Goal: Navigation & Orientation: Find specific page/section

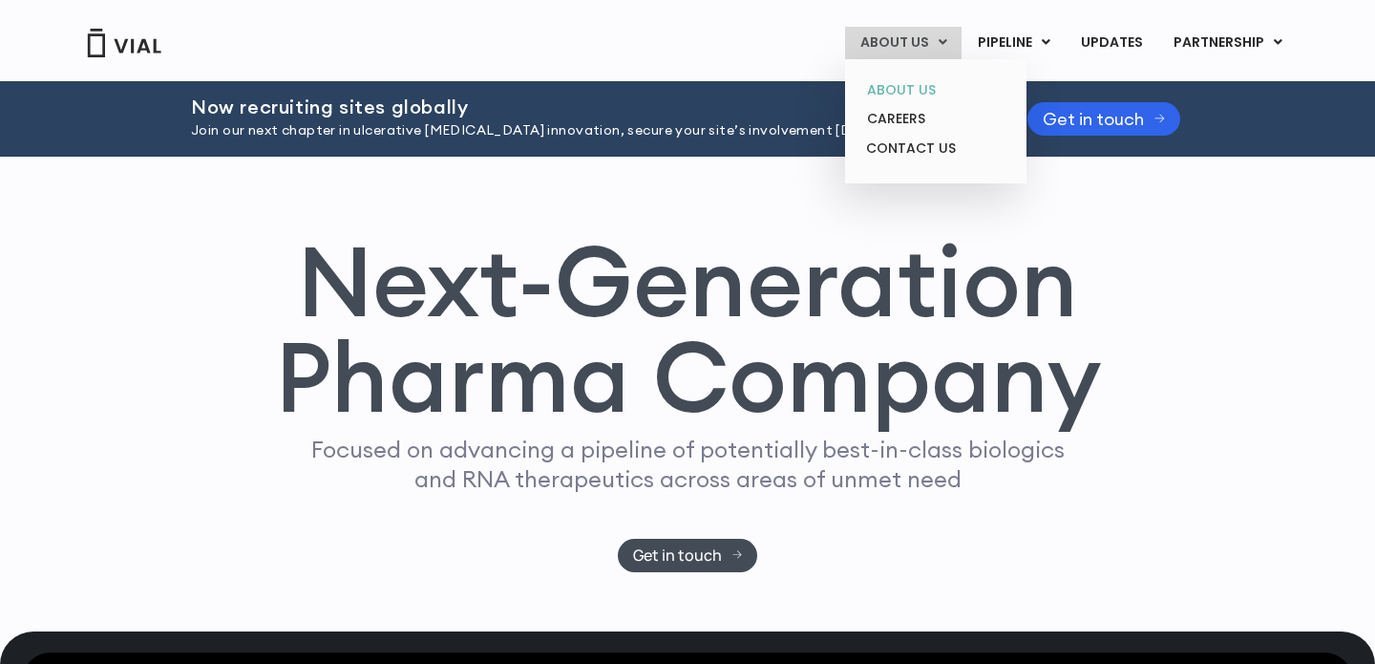
click at [935, 92] on link "ABOUT US" at bounding box center [935, 90] width 167 height 30
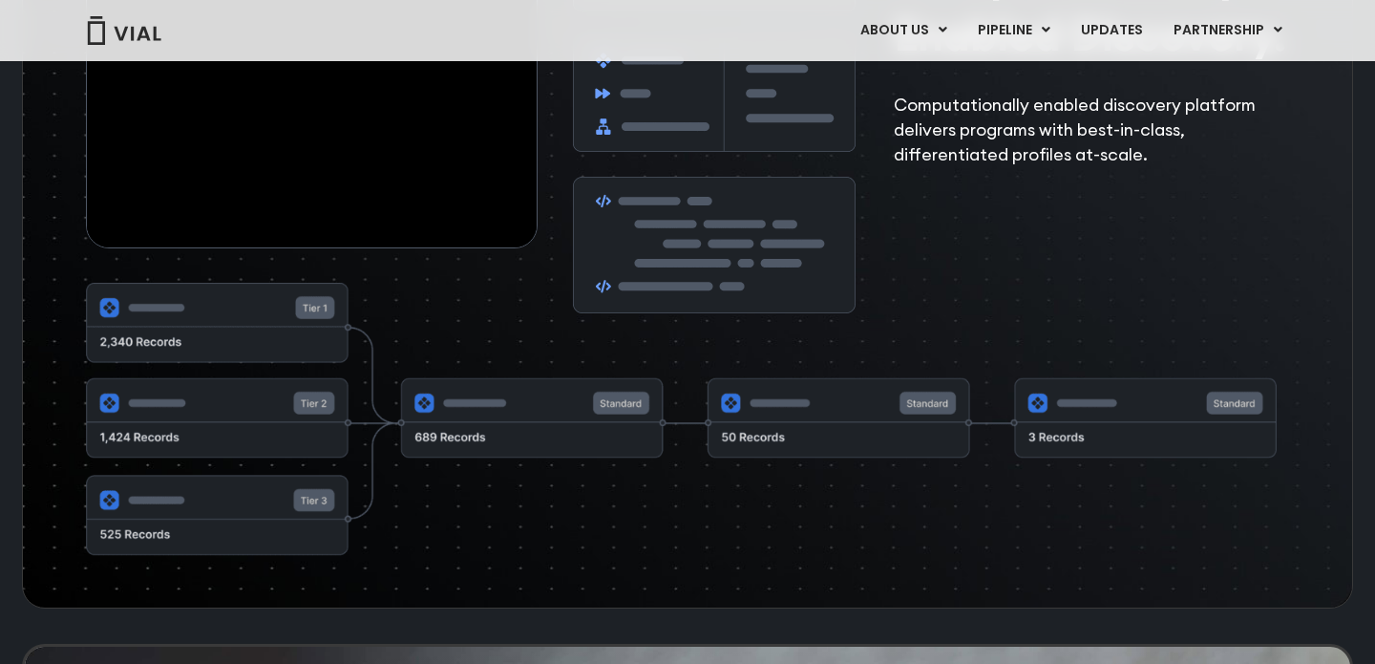
scroll to position [3221, 0]
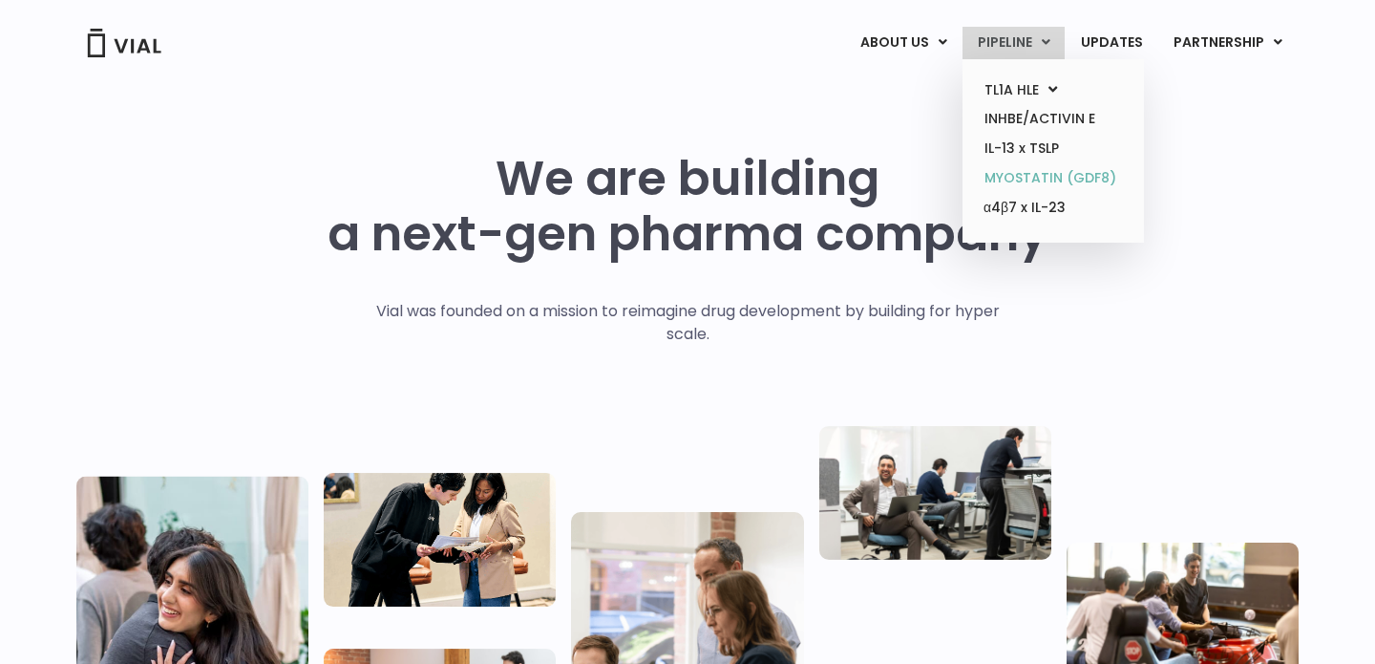
click at [1059, 179] on link "MYOSTATIN (GDF8)" at bounding box center [1052, 178] width 167 height 30
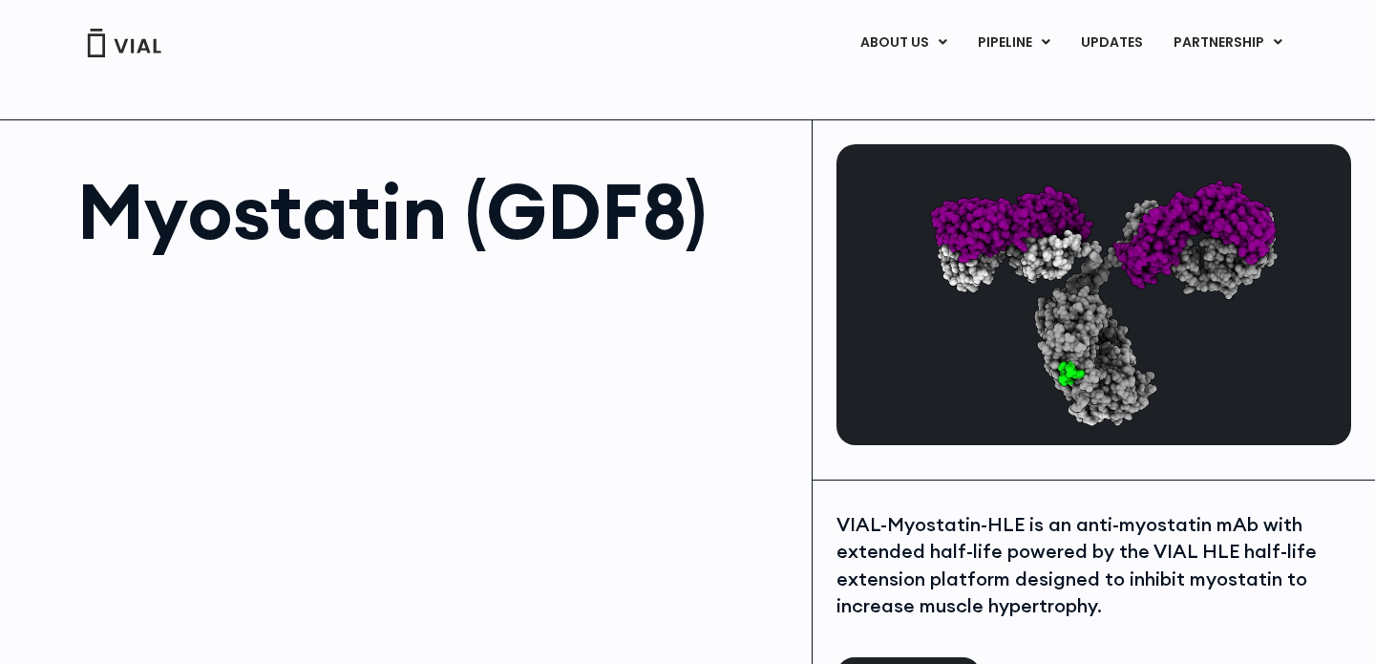
click at [140, 50] on img at bounding box center [124, 43] width 76 height 29
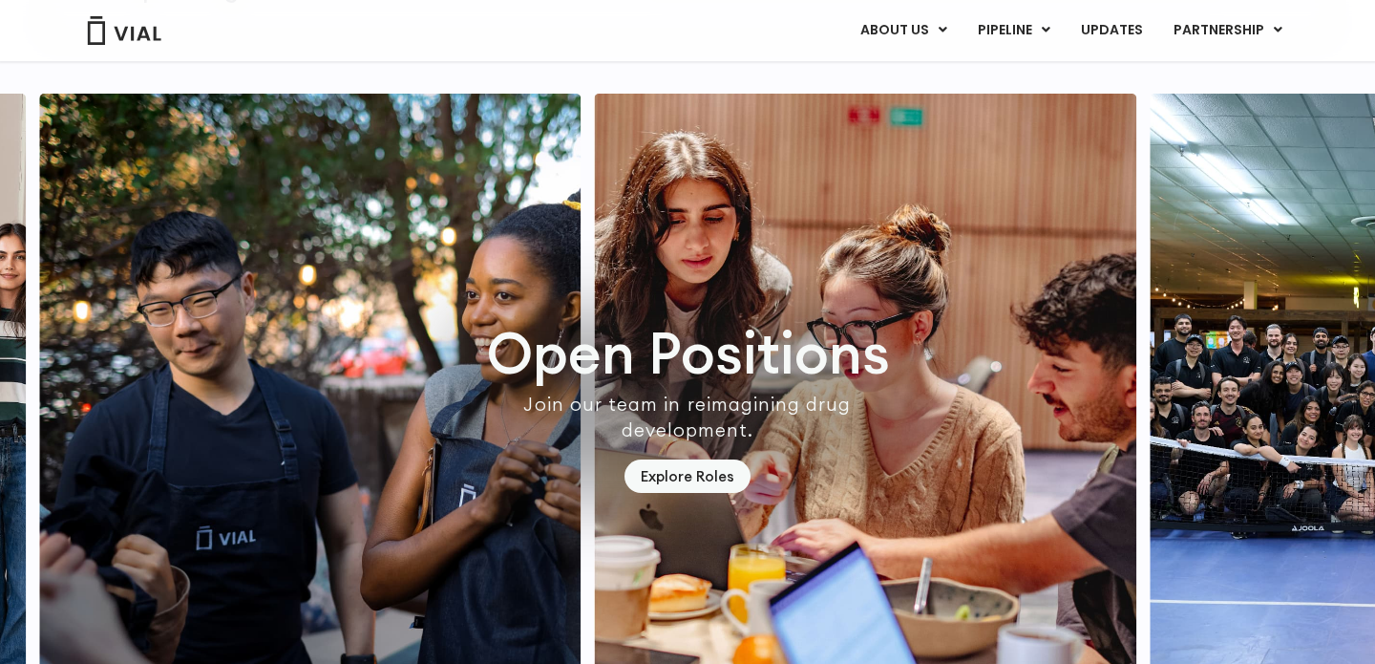
scroll to position [5428, 0]
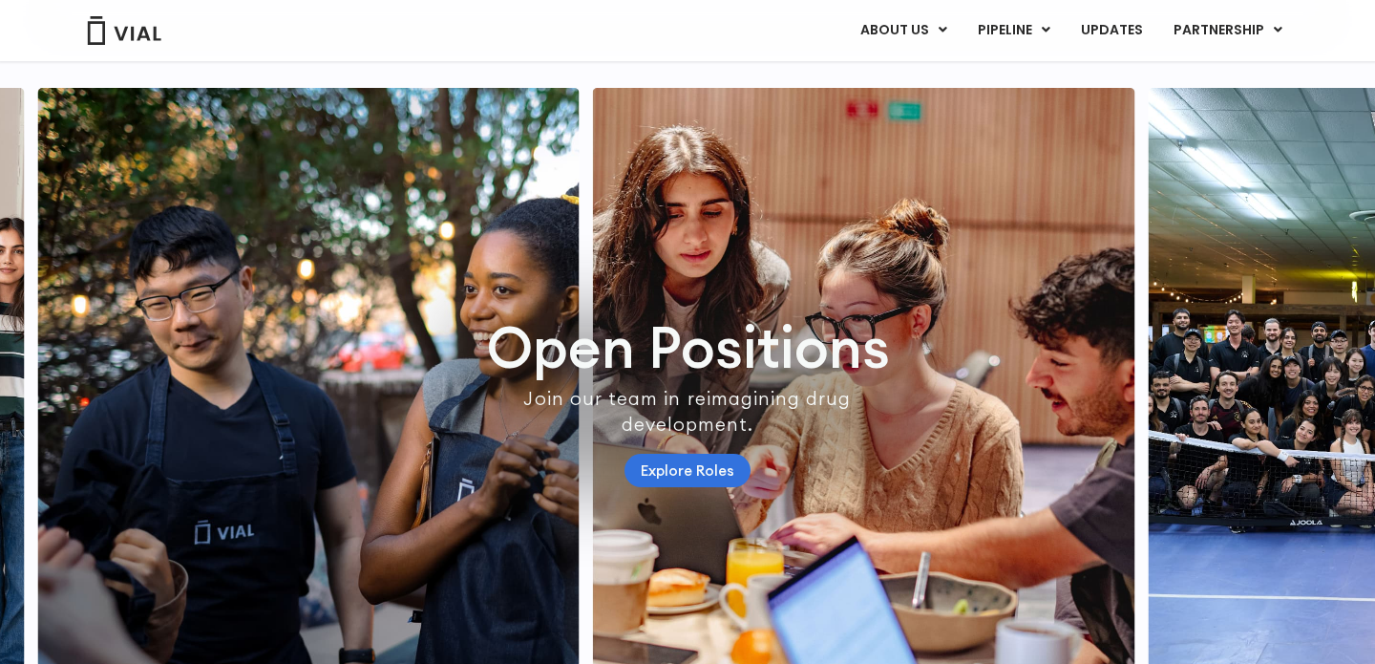
click at [686, 487] on link "Explore Roles" at bounding box center [687, 470] width 126 height 33
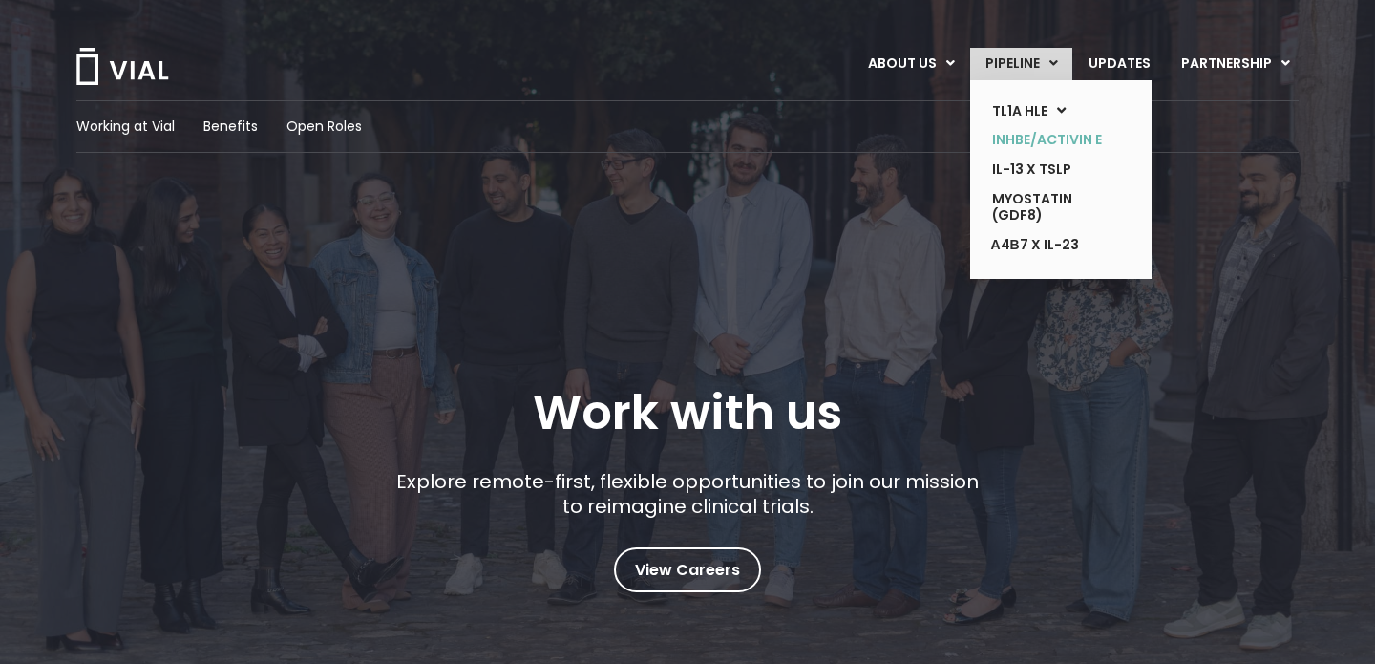
click at [1047, 145] on link "INHBE/ACTIVIN E" at bounding box center [1046, 140] width 139 height 30
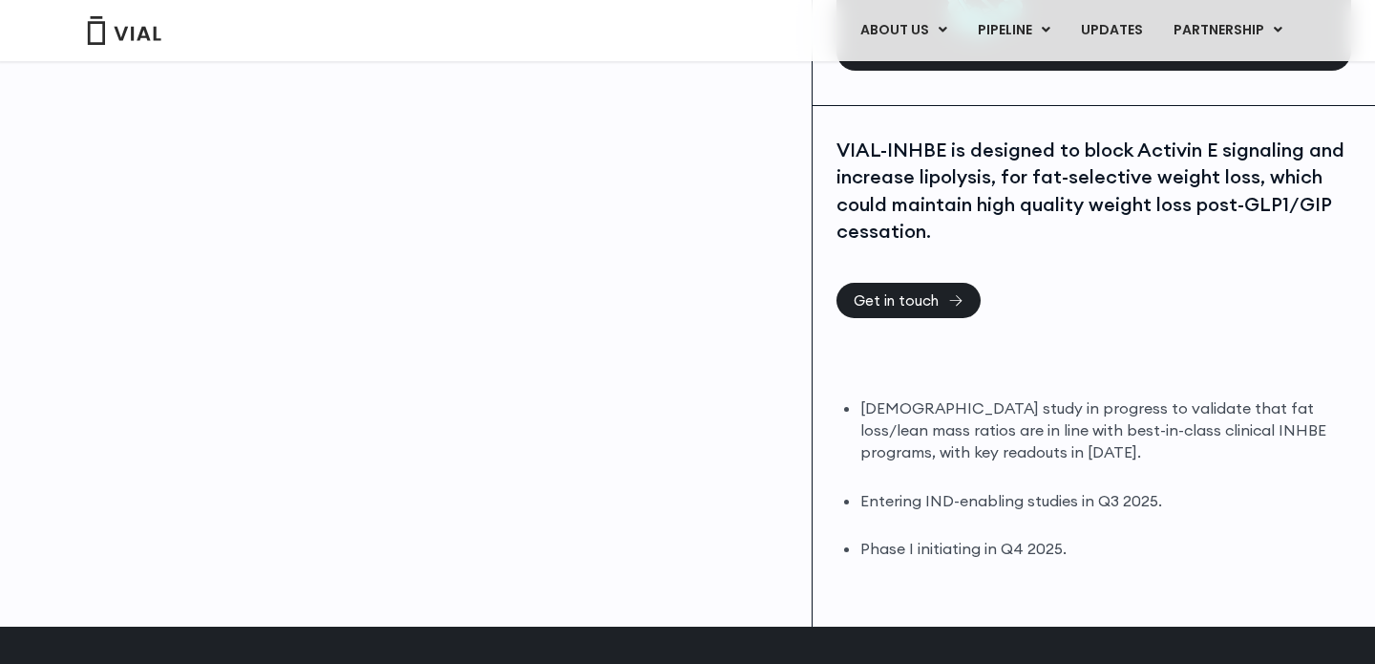
scroll to position [371, 0]
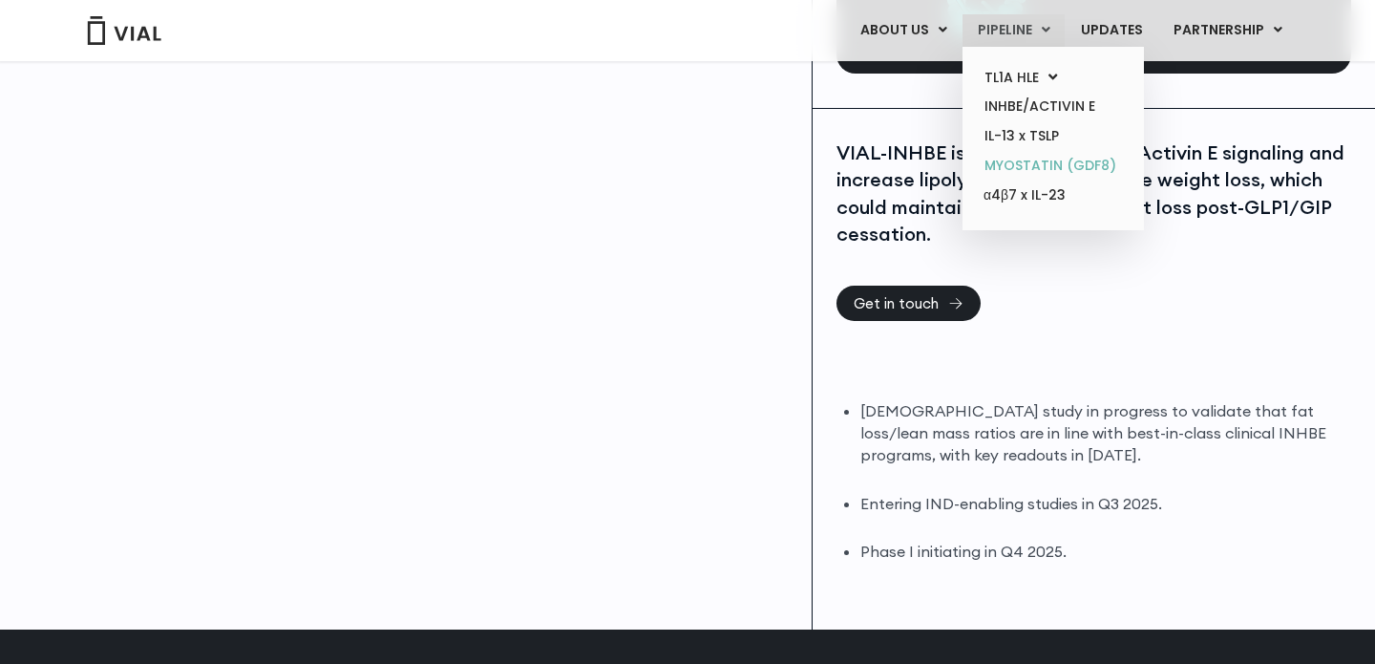
click at [1047, 166] on link "MYOSTATIN (GDF8)" at bounding box center [1052, 166] width 167 height 30
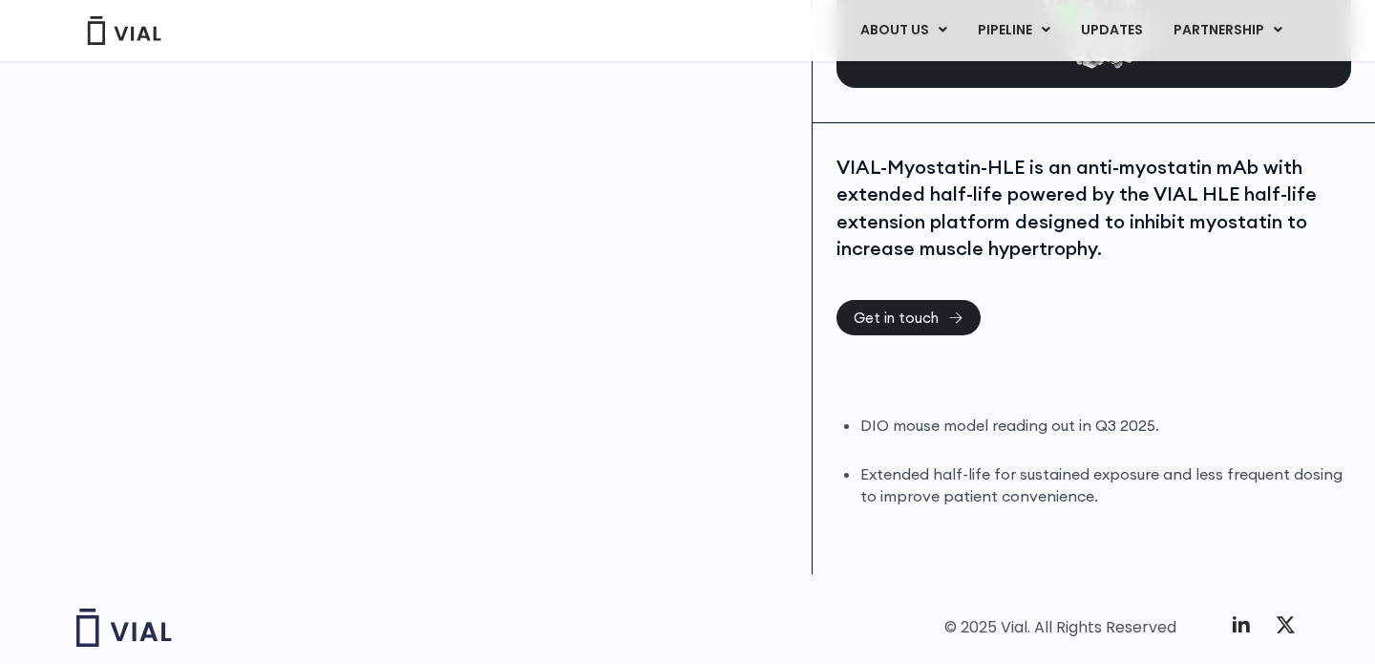
scroll to position [348, 0]
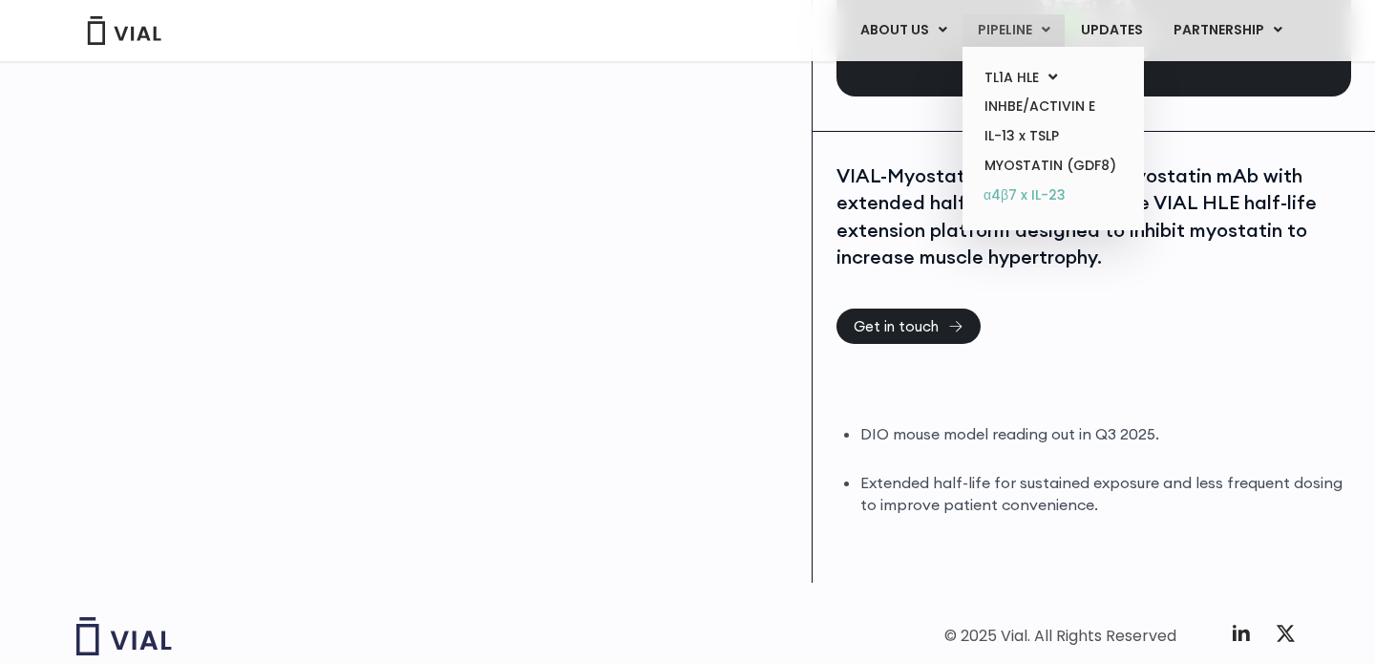
click at [1032, 196] on link "α4β7 x IL-23" at bounding box center [1052, 195] width 167 height 31
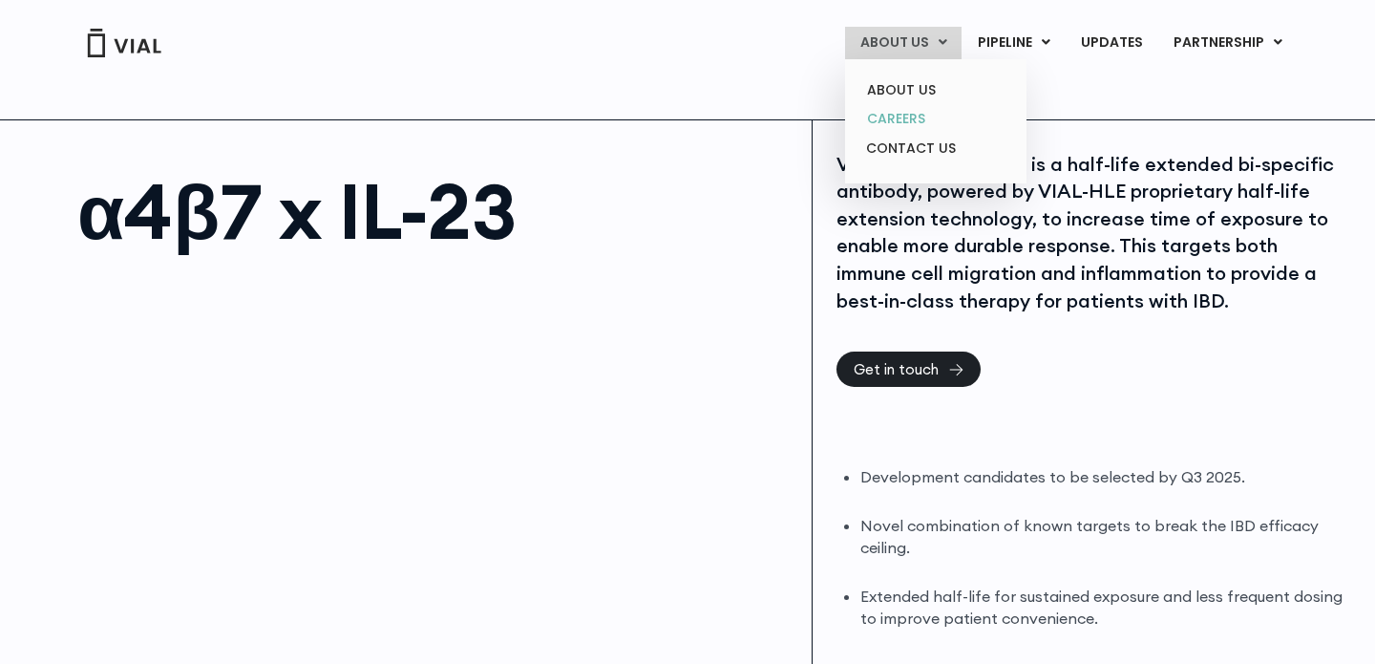
click at [928, 118] on link "CAREERS" at bounding box center [935, 119] width 167 height 30
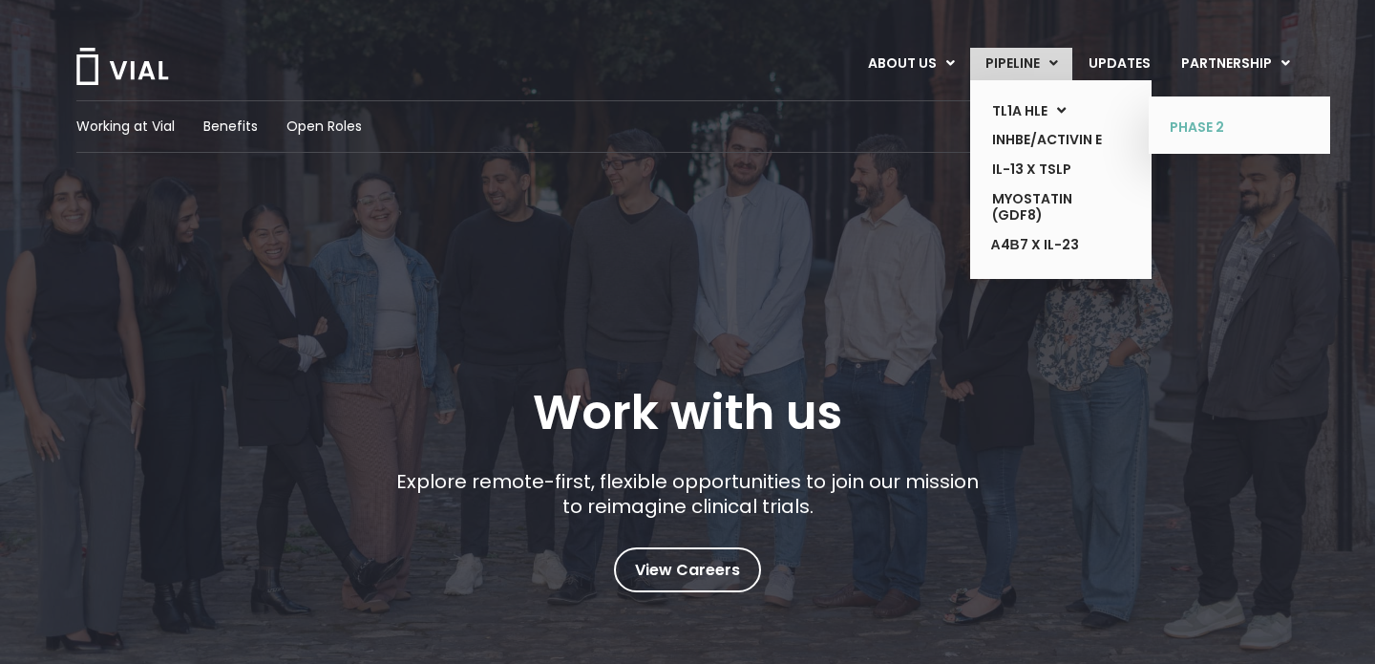
click at [1205, 125] on link "PHASE 2" at bounding box center [1224, 128] width 139 height 31
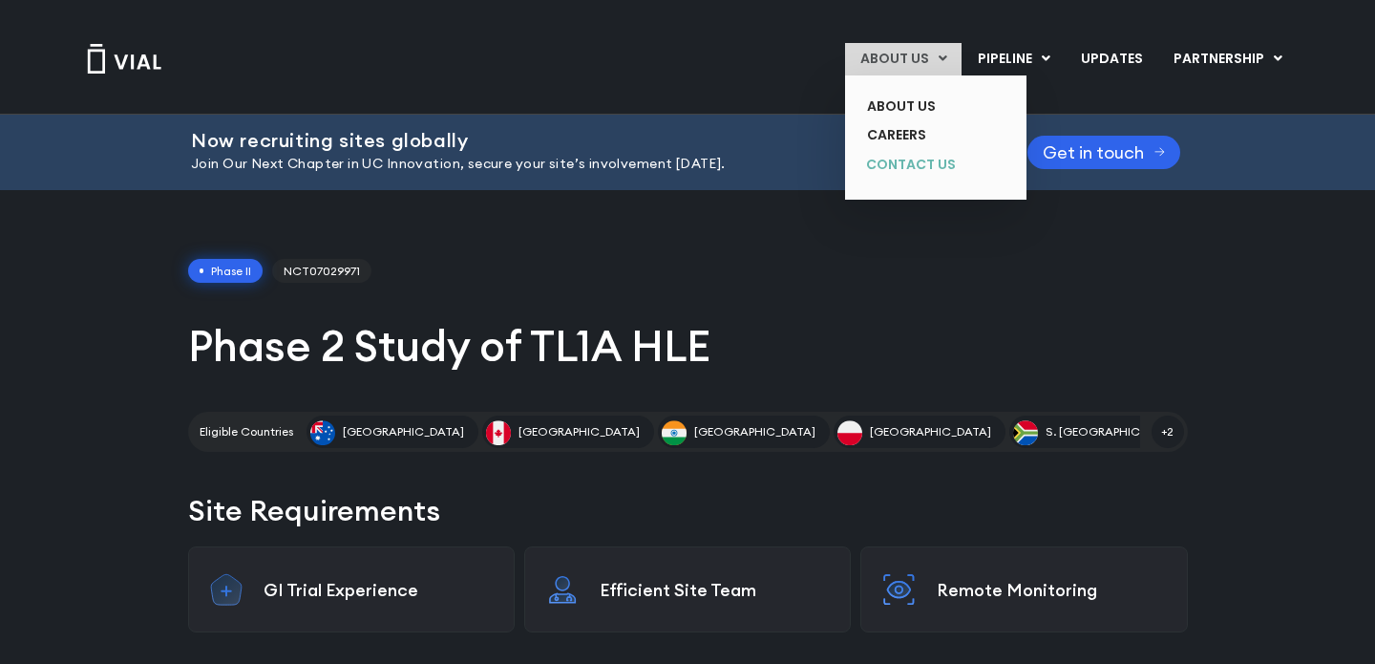
click at [906, 165] on link "CONTACT US" at bounding box center [921, 165] width 139 height 31
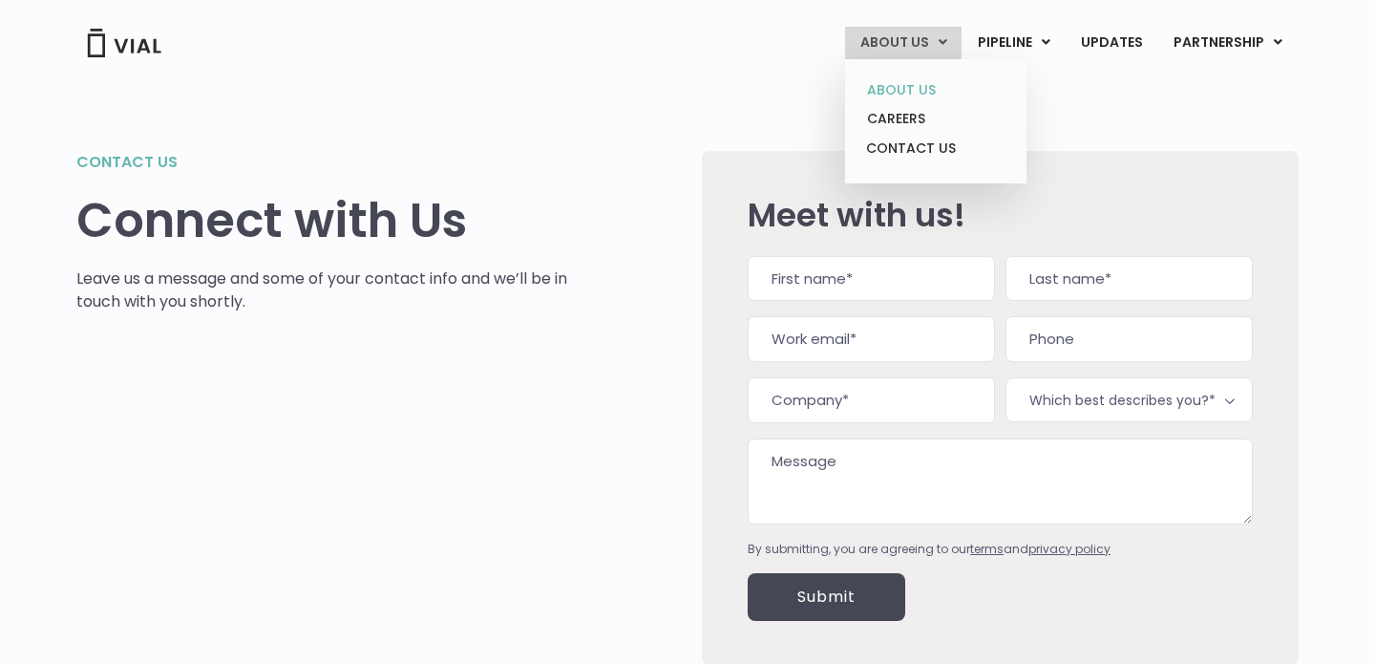
click at [912, 91] on link "ABOUT US" at bounding box center [935, 90] width 167 height 30
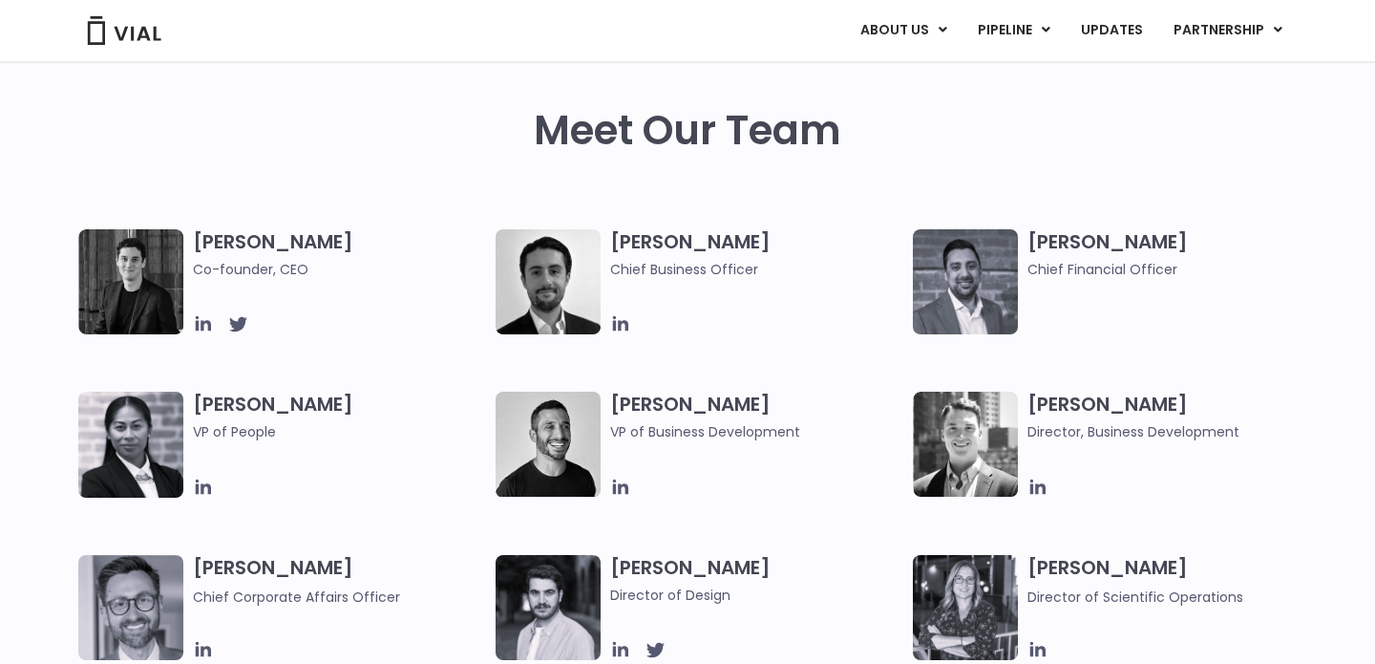
scroll to position [837, 0]
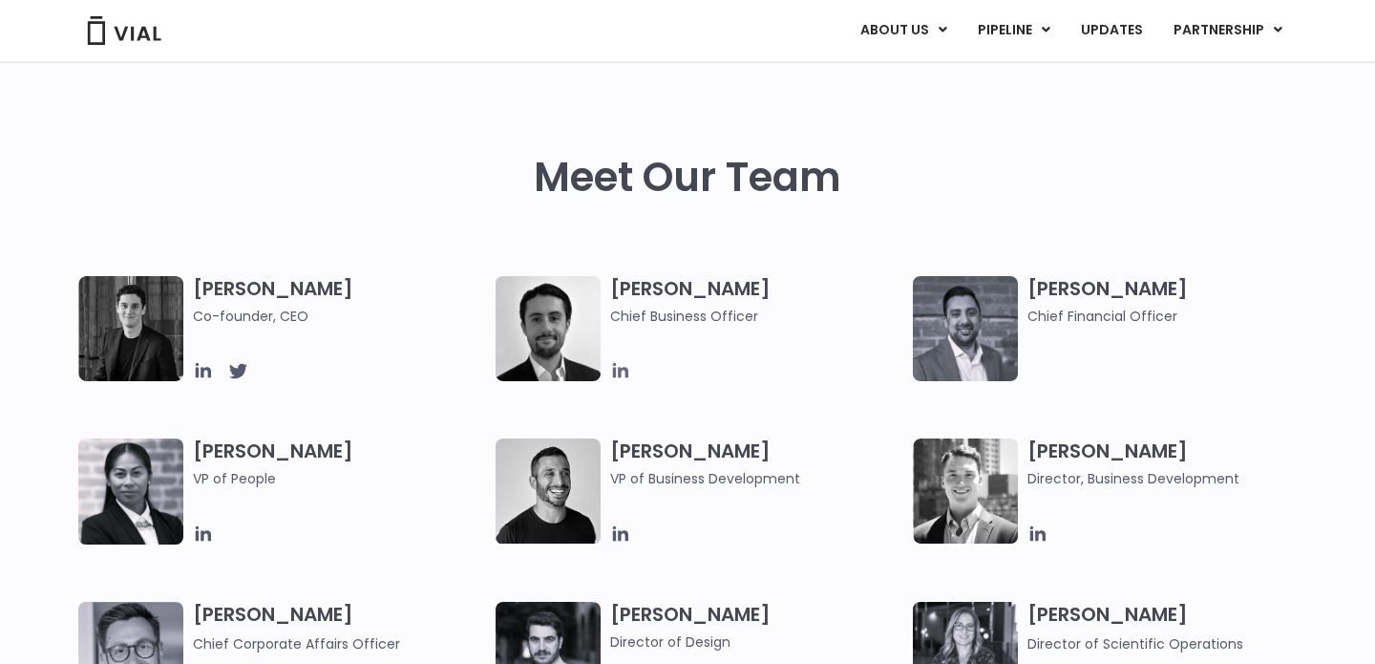
click at [622, 374] on icon at bounding box center [620, 370] width 21 height 21
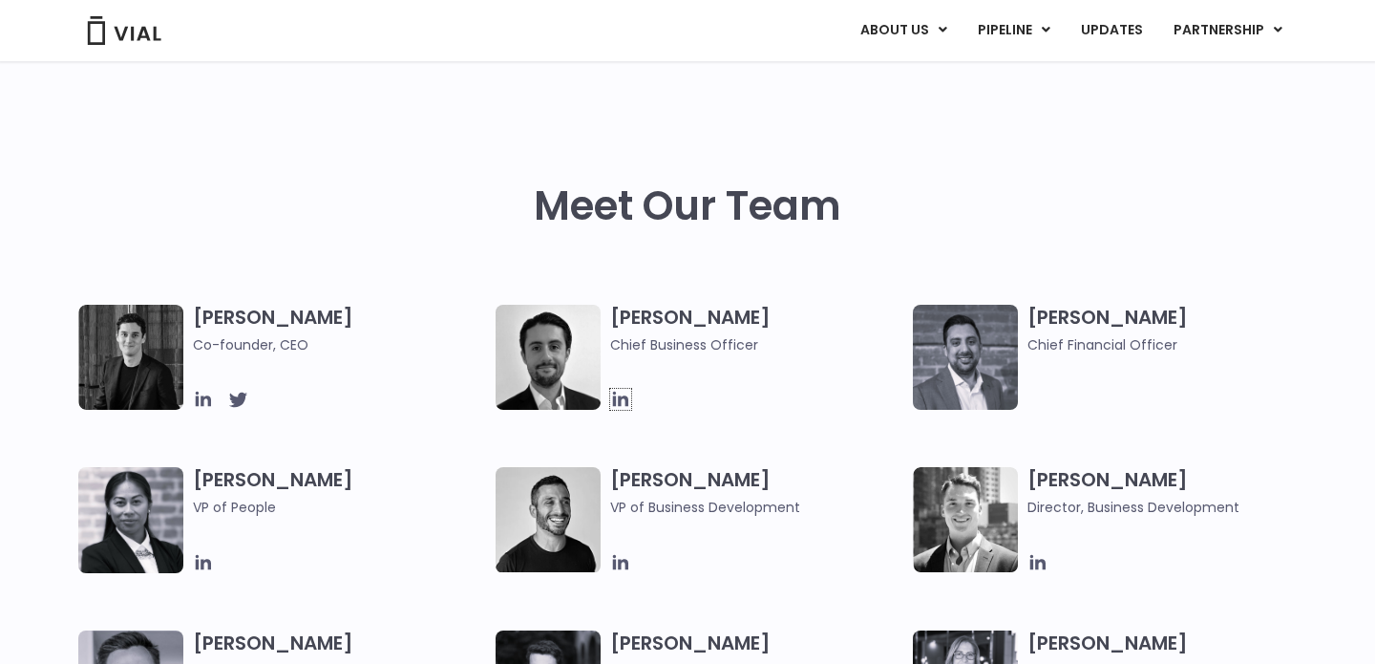
scroll to position [951, 0]
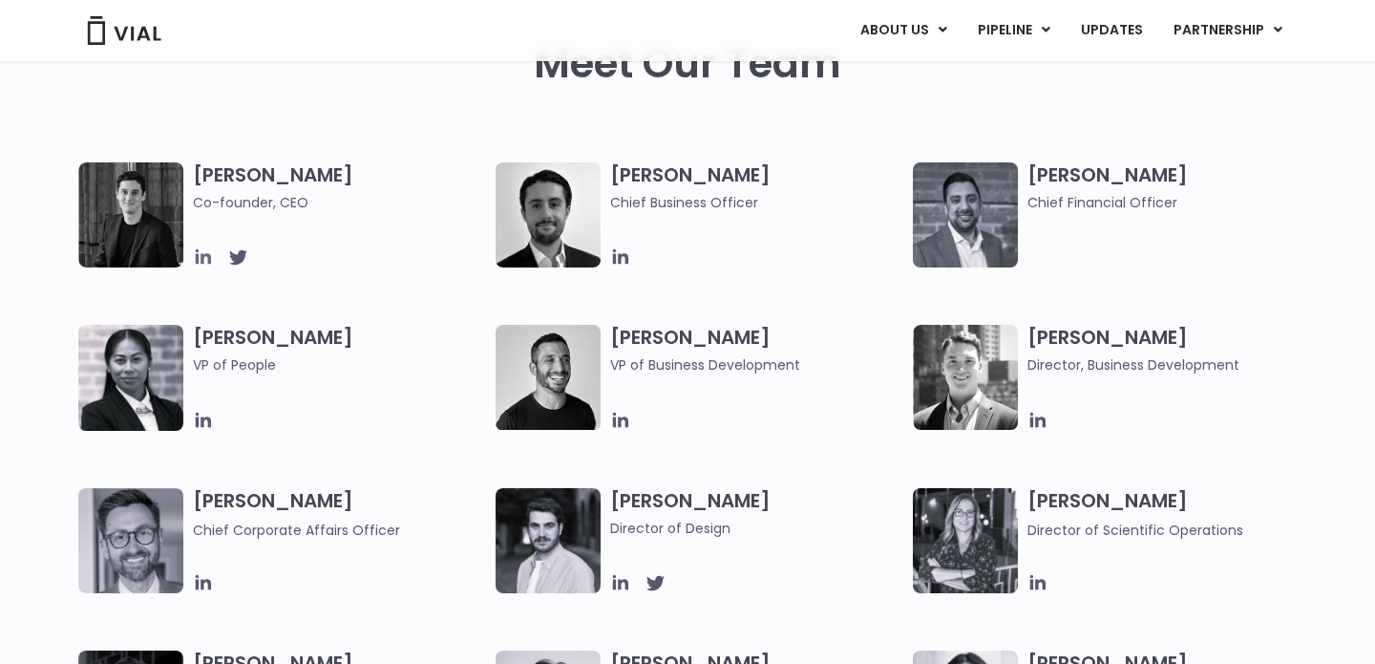
click at [198, 260] on icon at bounding box center [203, 256] width 15 height 15
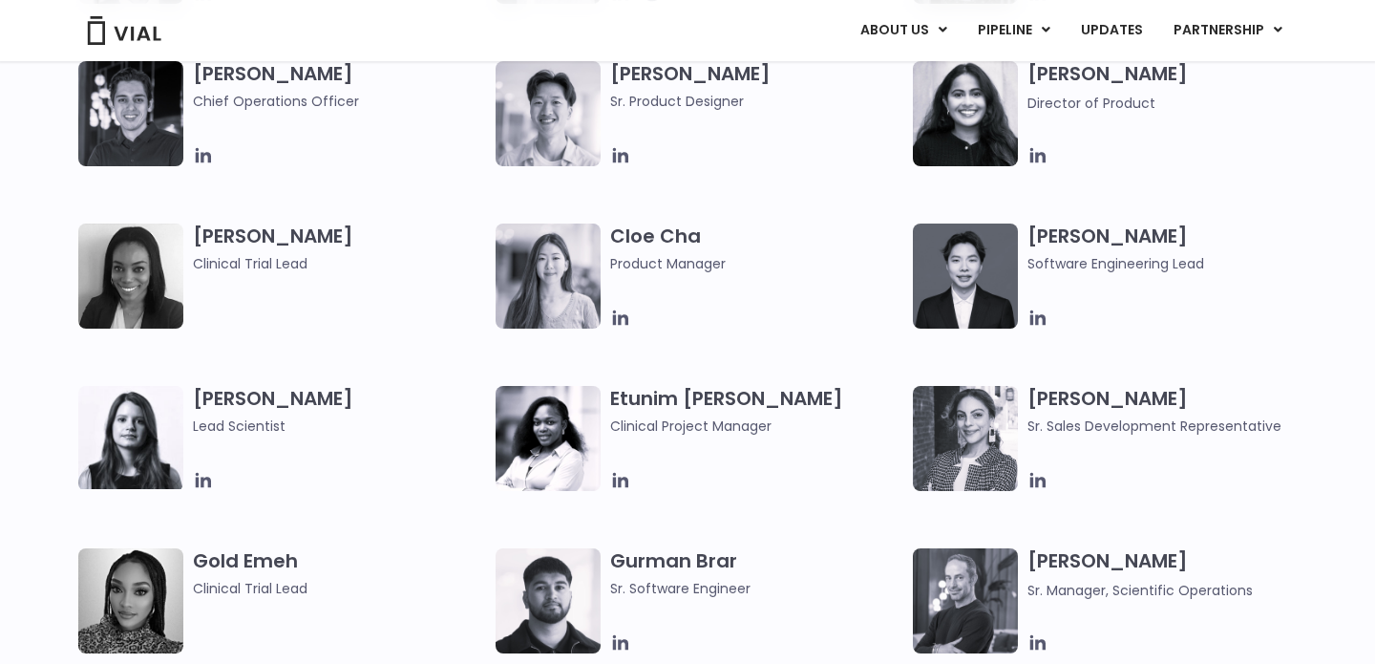
scroll to position [1536, 0]
